Goal: Information Seeking & Learning: Learn about a topic

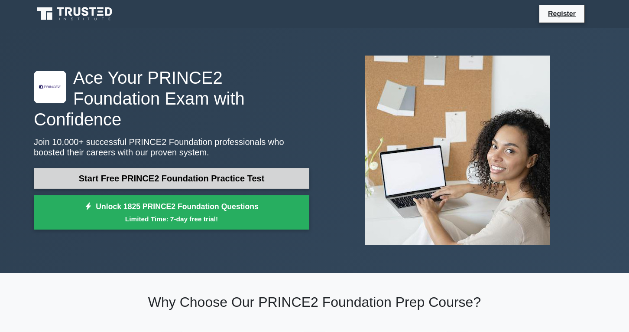
click at [187, 168] on link "Start Free PRINCE2 Foundation Practice Test" at bounding box center [172, 178] width 276 height 21
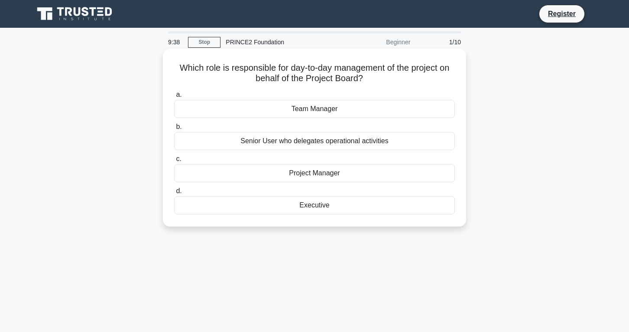
click at [332, 173] on div "Project Manager" at bounding box center [314, 173] width 281 height 18
click at [174, 162] on input "c. Project Manager" at bounding box center [174, 159] width 0 height 6
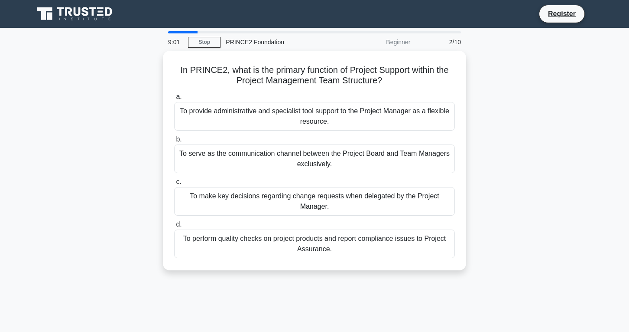
click at [512, 278] on div "In PRINCE2, what is the primary function of Project Support within the Project …" at bounding box center [315, 166] width 572 height 230
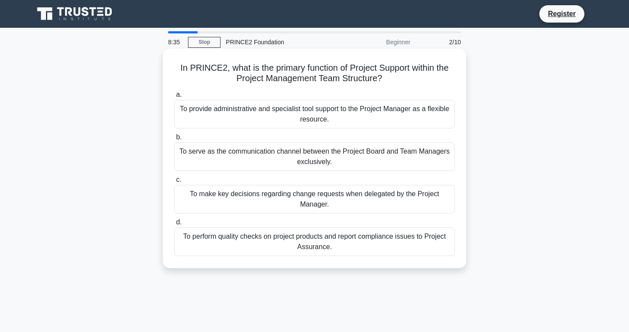
click at [307, 116] on div "To provide administrative and specialist tool support to the Project Manager as…" at bounding box center [314, 114] width 281 height 29
click at [174, 98] on input "a. To provide administrative and specialist tool support to the Project Manager…" at bounding box center [174, 95] width 0 height 6
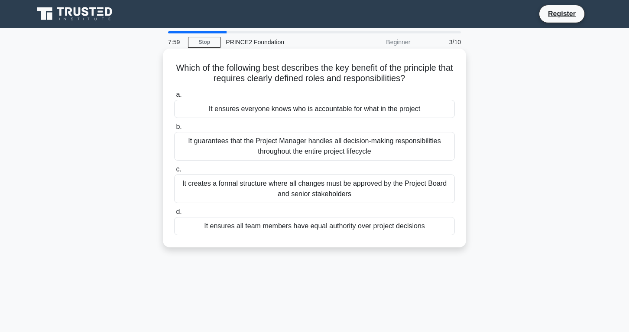
click at [341, 109] on div "It ensures everyone knows who is accountable for what in the project" at bounding box center [314, 109] width 281 height 18
click at [174, 98] on input "a. It ensures everyone knows who is accountable for what in the project" at bounding box center [174, 95] width 0 height 6
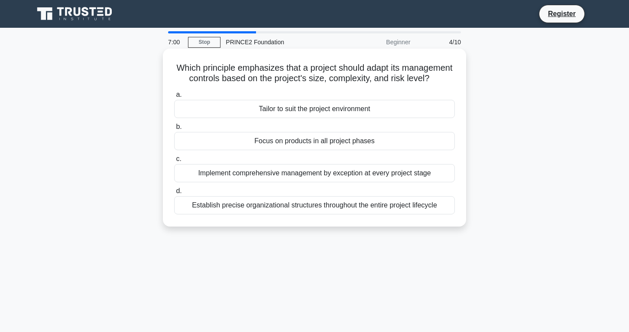
click at [411, 107] on div "Tailor to suit the project environment" at bounding box center [314, 109] width 281 height 18
click at [174, 98] on input "a. Tailor to suit the project environment" at bounding box center [174, 95] width 0 height 6
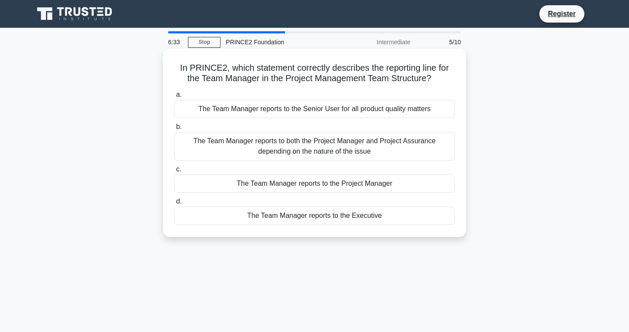
click at [368, 179] on div "The Team Manager reports to the Project Manager" at bounding box center [314, 183] width 281 height 18
click at [174, 172] on input "c. The Team Manager reports to the Project Manager" at bounding box center [174, 169] width 0 height 6
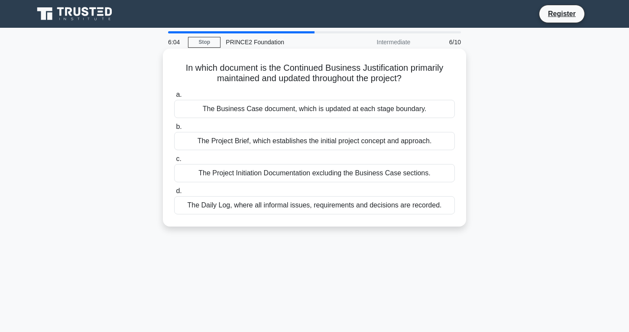
click at [404, 111] on div "The Business Case document, which is updated at each stage boundary." at bounding box center [314, 109] width 281 height 18
click at [174, 98] on input "a. The Business Case document, which is updated at each stage boundary." at bounding box center [174, 95] width 0 height 6
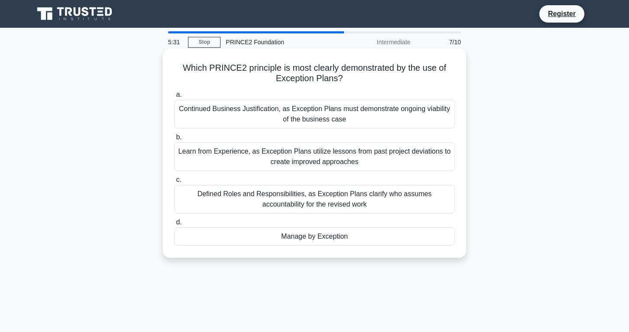
click at [389, 154] on div "Learn from Experience, as Exception Plans utilize lessons from past project dev…" at bounding box center [314, 156] width 281 height 29
click at [174, 140] on input "b. Learn from Experience, as Exception Plans utilize lessons from past project …" at bounding box center [174, 137] width 0 height 6
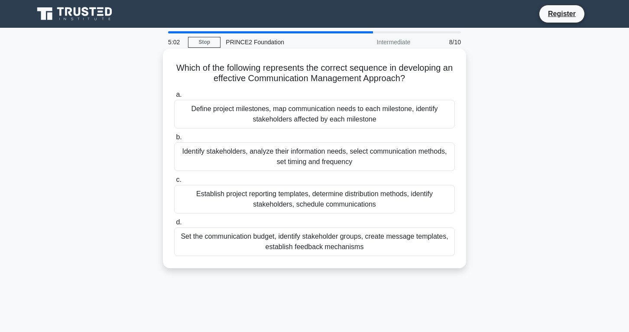
click at [324, 153] on div "Identify stakeholders, analyze their information needs, select communication me…" at bounding box center [314, 156] width 281 height 29
click at [174, 140] on input "b. Identify stakeholders, analyze their information needs, select communication…" at bounding box center [174, 137] width 0 height 6
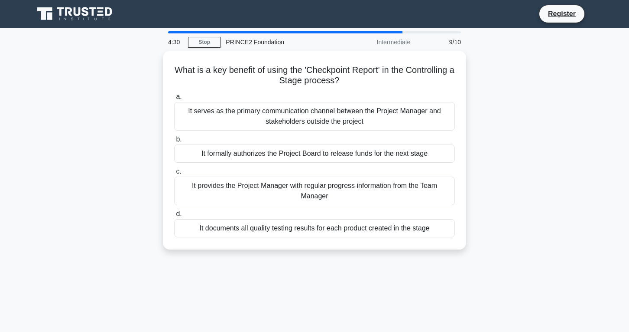
click at [498, 225] on div "What is a key benefit of using the 'Checkpoint Report' in the Controlling a Sta…" at bounding box center [315, 155] width 572 height 209
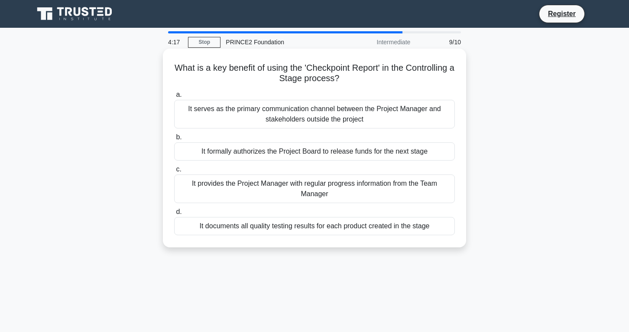
click at [405, 123] on div "It serves as the primary communication channel between the Project Manager and …" at bounding box center [314, 114] width 281 height 29
click at [174, 98] on input "a. It serves as the primary communication channel between the Project Manager a…" at bounding box center [174, 95] width 0 height 6
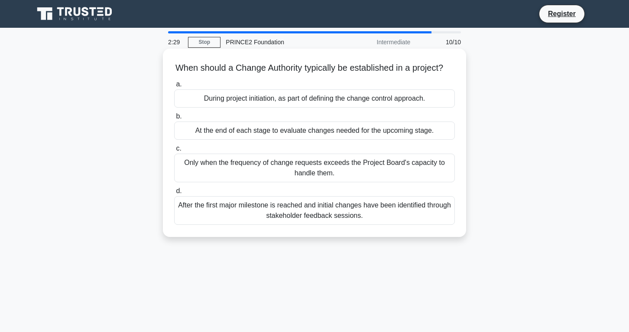
click at [357, 211] on div "After the first major milestone is reached and initial changes have been identi…" at bounding box center [314, 210] width 281 height 29
click at [174, 194] on input "d. After the first major milestone is reached and initial changes have been ide…" at bounding box center [174, 191] width 0 height 6
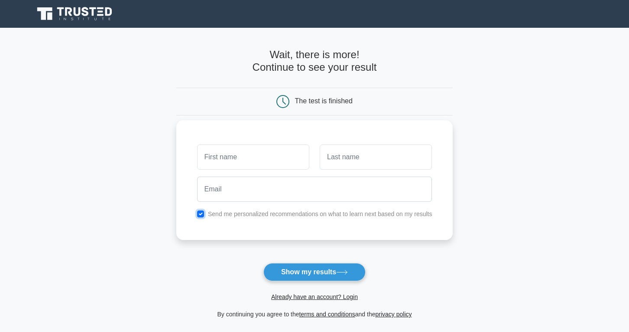
click at [201, 215] on input "checkbox" at bounding box center [200, 213] width 7 height 7
checkbox input "false"
click at [320, 270] on button "Show my results" at bounding box center [315, 272] width 102 height 18
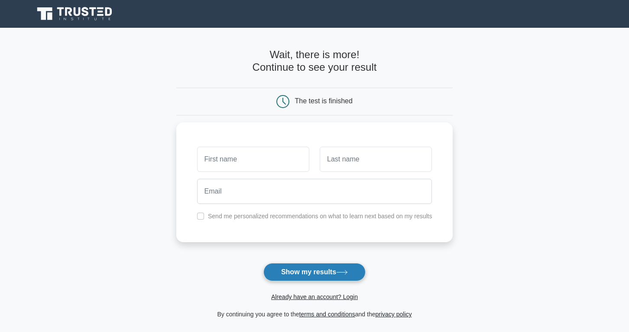
click at [320, 270] on button "Show my results" at bounding box center [315, 272] width 102 height 18
